Goal: Find specific page/section: Find specific page/section

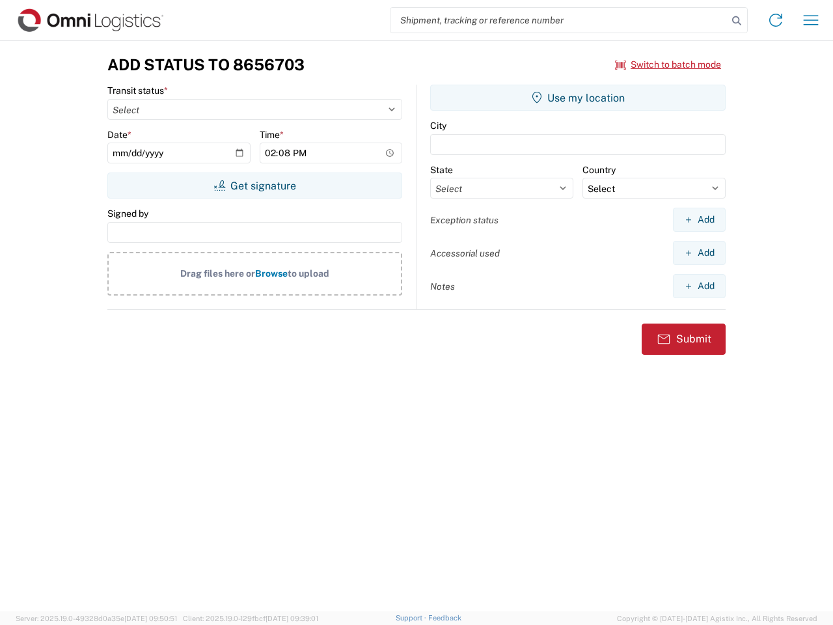
click at [559, 20] on input "search" at bounding box center [558, 20] width 337 height 25
click at [737, 21] on icon at bounding box center [736, 21] width 18 height 18
click at [776, 20] on icon at bounding box center [775, 20] width 21 height 21
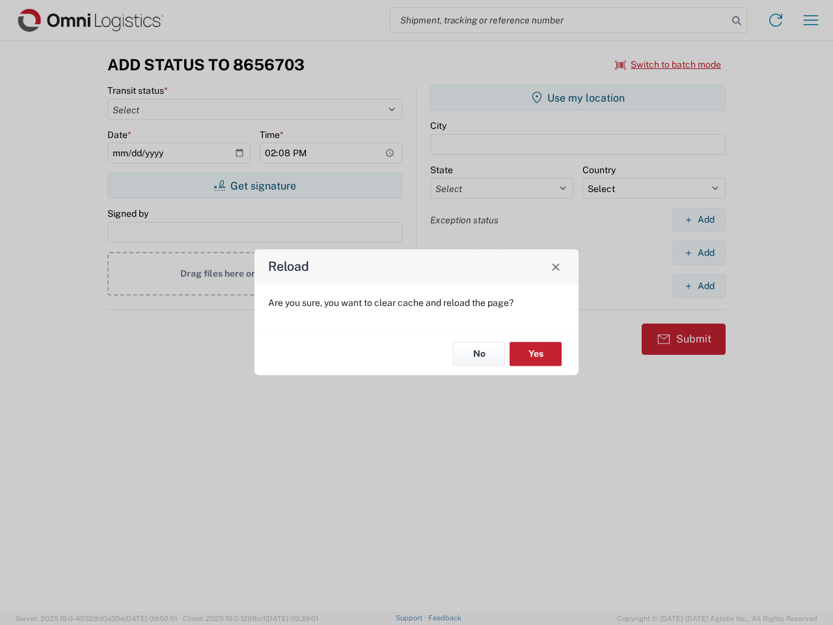
click at [811, 20] on div "Reload Are you sure, you want to clear cache and reload the page? No Yes" at bounding box center [416, 312] width 833 height 625
click at [668, 64] on div "Reload Are you sure, you want to clear cache and reload the page? No Yes" at bounding box center [416, 312] width 833 height 625
click at [254, 185] on div "Reload Are you sure, you want to clear cache and reload the page? No Yes" at bounding box center [416, 312] width 833 height 625
click at [578, 98] on div "Reload Are you sure, you want to clear cache and reload the page? No Yes" at bounding box center [416, 312] width 833 height 625
click at [699, 219] on div "Reload Are you sure, you want to clear cache and reload the page? No Yes" at bounding box center [416, 312] width 833 height 625
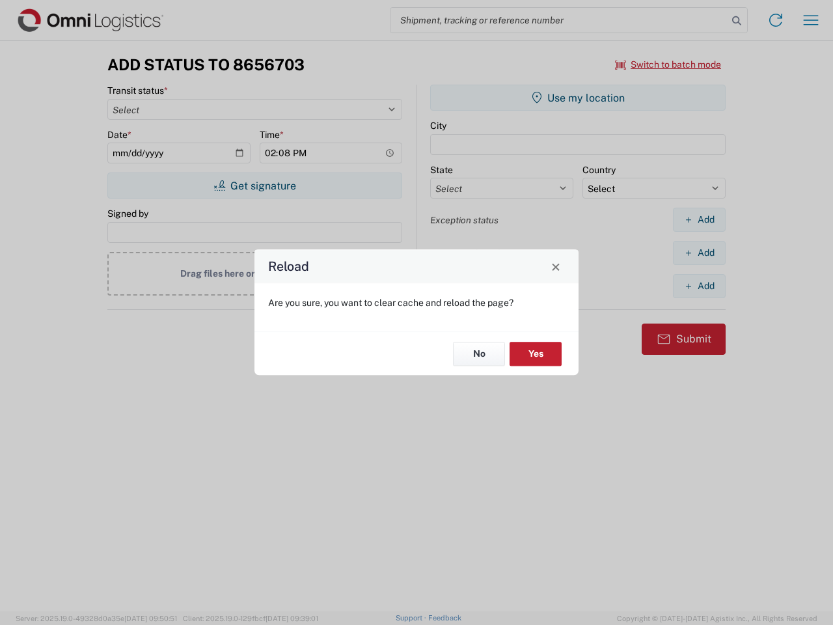
click at [699, 252] on div "Reload Are you sure, you want to clear cache and reload the page? No Yes" at bounding box center [416, 312] width 833 height 625
click at [699, 286] on div "Reload Are you sure, you want to clear cache and reload the page? No Yes" at bounding box center [416, 312] width 833 height 625
